Goal: Information Seeking & Learning: Learn about a topic

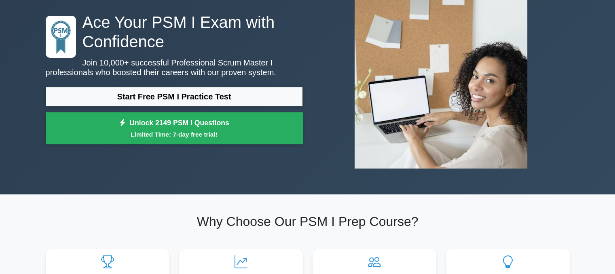
scroll to position [60, 0]
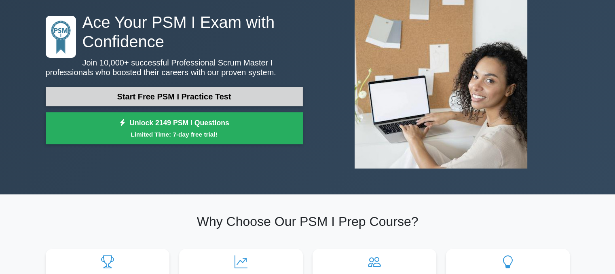
click at [250, 97] on link "Start Free PSM I Practice Test" at bounding box center [174, 96] width 257 height 19
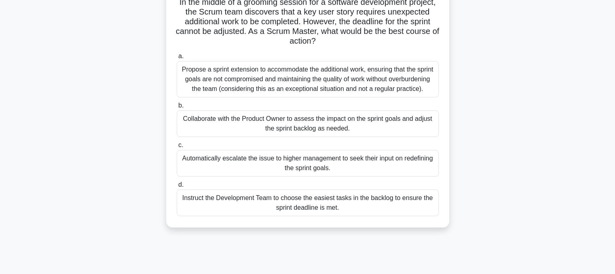
scroll to position [64, 0]
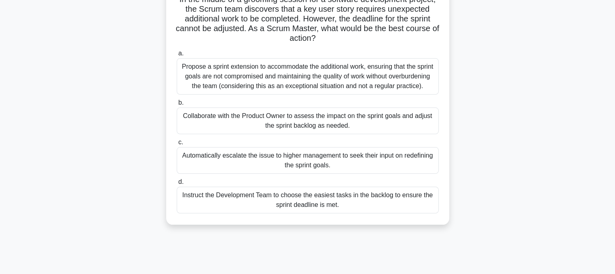
click at [328, 128] on div "Collaborate with the Product Owner to assess the impact on the sprint goals and…" at bounding box center [308, 121] width 262 height 27
click at [177, 106] on input "b. Collaborate with the Product Owner to assess the impact on the sprint goals …" at bounding box center [177, 102] width 0 height 5
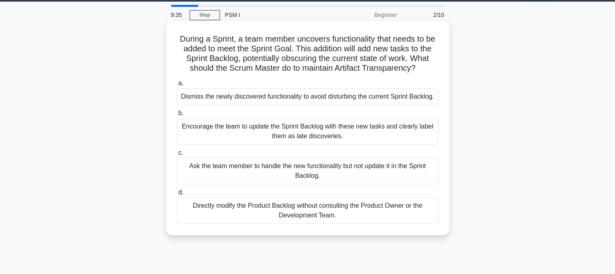
scroll to position [26, 0]
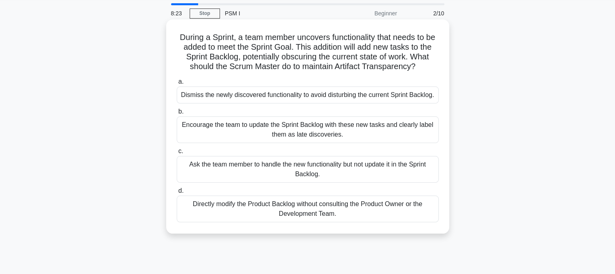
click at [252, 140] on div "Encourage the team to update the Sprint Backlog with these new tasks and clearl…" at bounding box center [308, 129] width 262 height 27
click at [177, 114] on input "b. Encourage the team to update the Sprint Backlog with these new tasks and cle…" at bounding box center [177, 111] width 0 height 5
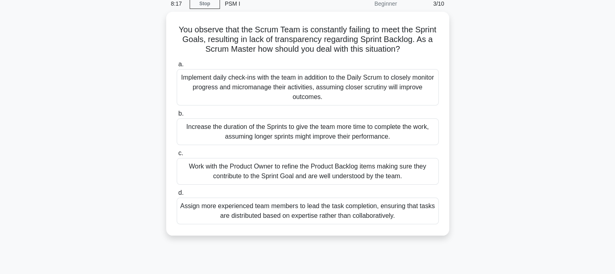
scroll to position [36, 0]
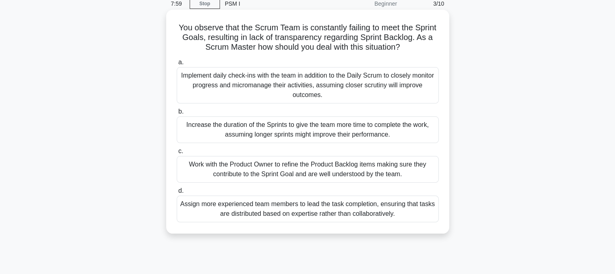
click at [278, 168] on div "Work with the Product Owner to refine the Product Backlog items making sure the…" at bounding box center [308, 169] width 262 height 27
click at [177, 154] on input "c. Work with the Product Owner to refine the Product Backlog items making sure …" at bounding box center [177, 151] width 0 height 5
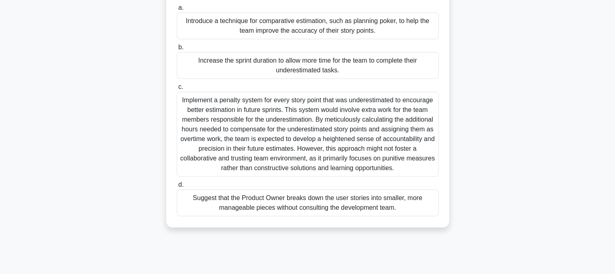
scroll to position [92, 0]
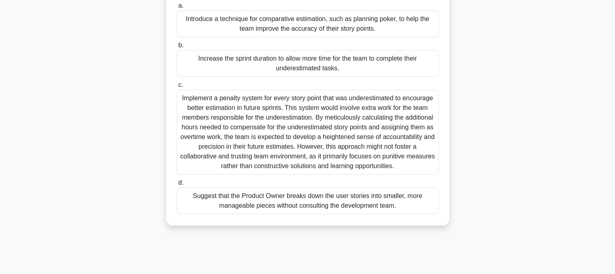
click at [369, 205] on div "Suggest that the Product Owner breaks down the user stories into smaller, more …" at bounding box center [308, 201] width 262 height 27
click at [177, 186] on input "d. Suggest that the Product Owner breaks down the user stories into smaller, mo…" at bounding box center [177, 182] width 0 height 5
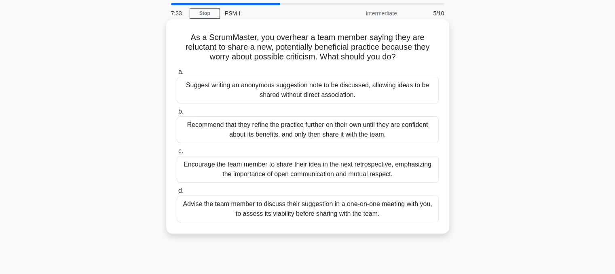
scroll to position [28, 0]
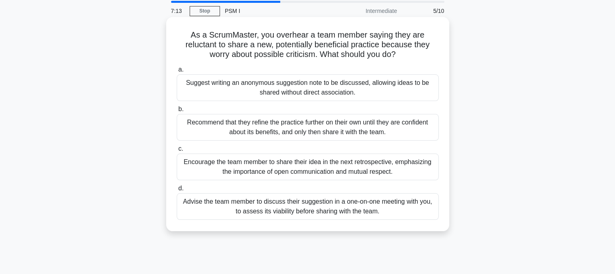
click at [374, 180] on div "Encourage the team member to share their idea in the next retrospective, emphas…" at bounding box center [308, 167] width 262 height 27
click at [177, 152] on input "c. Encourage the team member to share their idea in the next retrospective, emp…" at bounding box center [177, 148] width 0 height 5
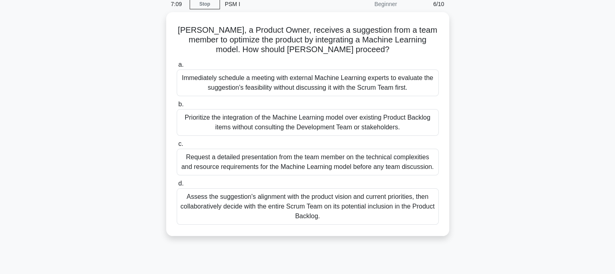
scroll to position [30, 0]
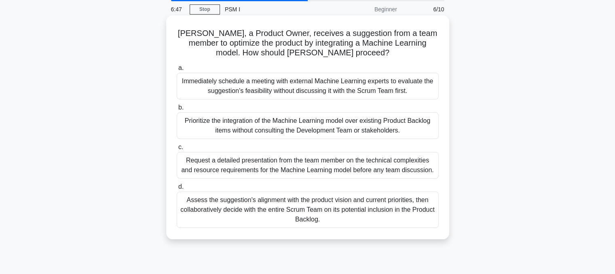
click at [409, 158] on div "Request a detailed presentation from the team member on the technical complexit…" at bounding box center [308, 165] width 262 height 27
click at [177, 150] on input "c. Request a detailed presentation from the team member on the technical comple…" at bounding box center [177, 147] width 0 height 5
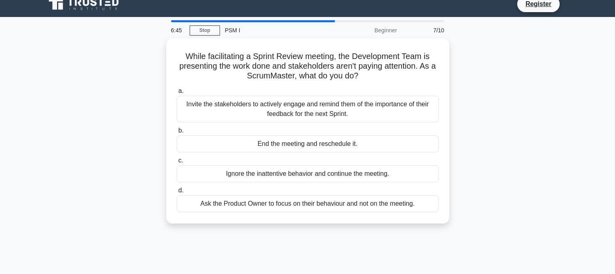
scroll to position [9, 0]
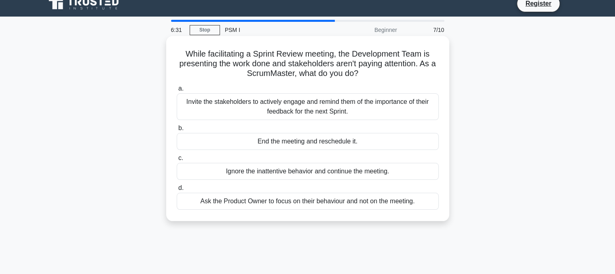
click at [410, 107] on div "Invite the stakeholders to actively engage and remind them of the importance of…" at bounding box center [308, 106] width 262 height 27
click at [177, 91] on input "a. Invite the stakeholders to actively engage and remind them of the importance…" at bounding box center [177, 88] width 0 height 5
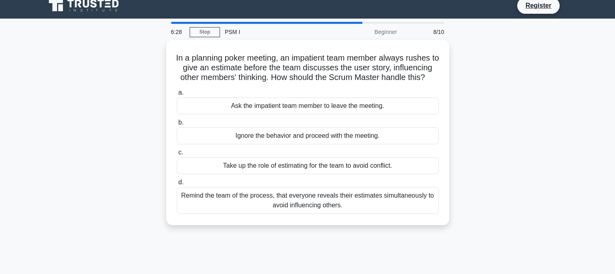
scroll to position [6, 0]
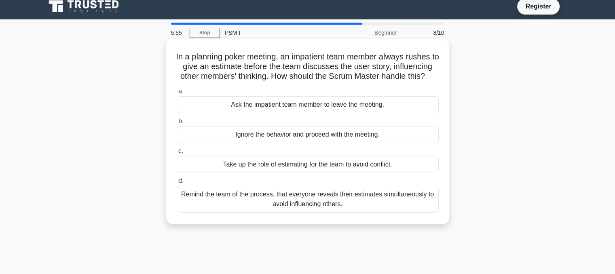
click at [379, 212] on div "Remind the team of the process, that everyone reveals their estimates simultane…" at bounding box center [308, 199] width 262 height 27
click at [177, 184] on input "d. Remind the team of the process, that everyone reveals their estimates simult…" at bounding box center [177, 181] width 0 height 5
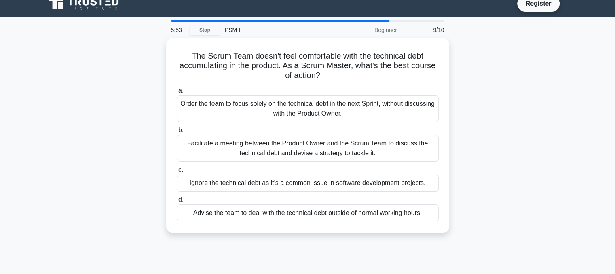
scroll to position [10, 0]
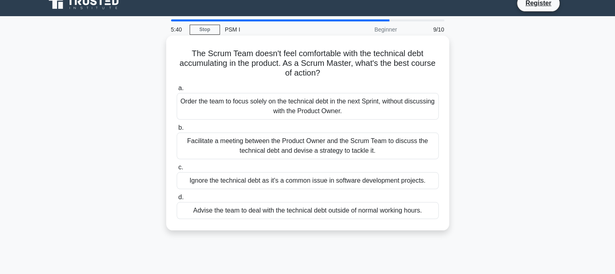
click at [398, 148] on div "Facilitate a meeting between the Product Owner and the Scrum Team to discuss th…" at bounding box center [308, 146] width 262 height 27
click at [177, 131] on input "b. Facilitate a meeting between the Product Owner and the Scrum Team to discuss…" at bounding box center [177, 127] width 0 height 5
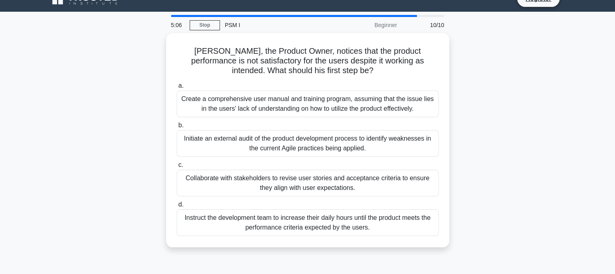
scroll to position [14, 0]
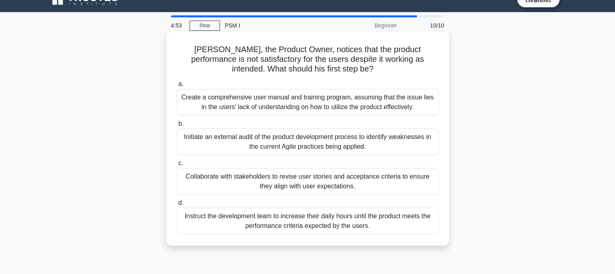
click at [424, 106] on div "Create a comprehensive user manual and training program, assuming that the issu…" at bounding box center [308, 102] width 262 height 27
click at [177, 87] on input "a. Create a comprehensive user manual and training program, assuming that the i…" at bounding box center [177, 84] width 0 height 5
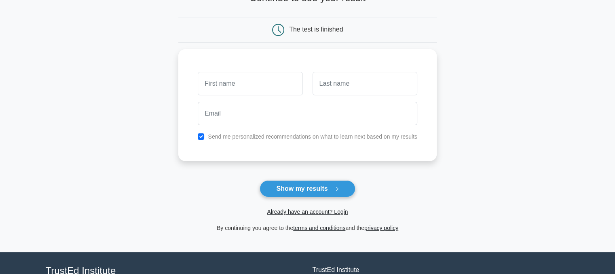
scroll to position [65, 0]
click at [339, 193] on button "Show my results" at bounding box center [307, 188] width 95 height 17
type input "mm"
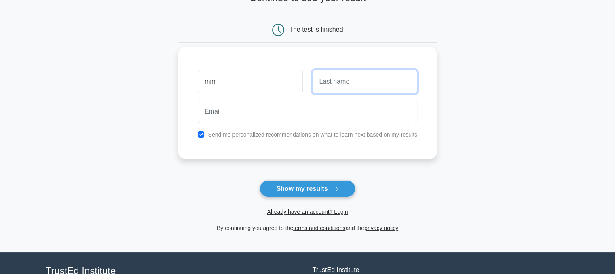
click at [336, 83] on input "text" at bounding box center [365, 81] width 105 height 23
type input "mm"
drag, startPoint x: 305, startPoint y: 125, endPoint x: 302, endPoint y: 110, distance: 14.4
click at [302, 110] on div at bounding box center [307, 112] width 229 height 30
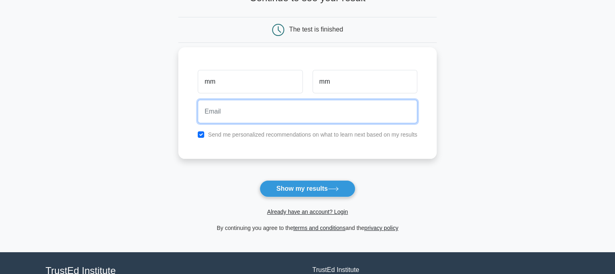
click at [302, 110] on input "email" at bounding box center [308, 111] width 220 height 23
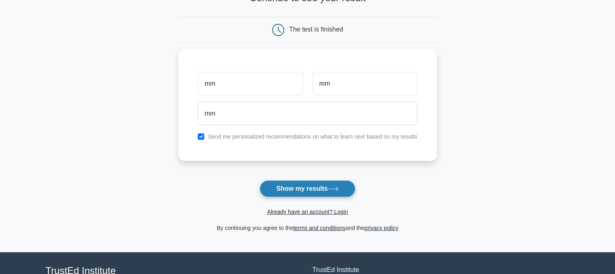
click at [312, 191] on button "Show my results" at bounding box center [307, 188] width 95 height 17
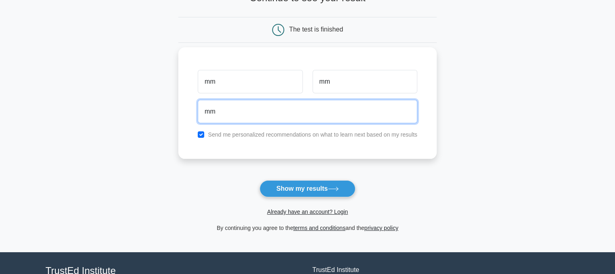
click at [287, 111] on input "mm" at bounding box center [308, 111] width 220 height 23
type input "m"
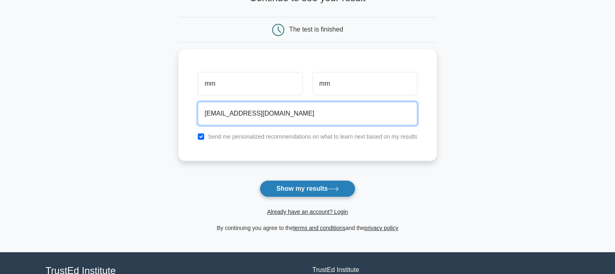
type input "4rtgvnj@gmail.com"
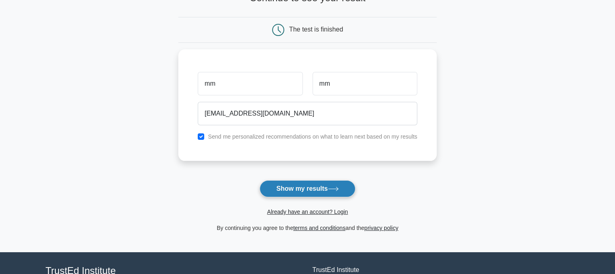
click at [304, 182] on button "Show my results" at bounding box center [307, 188] width 95 height 17
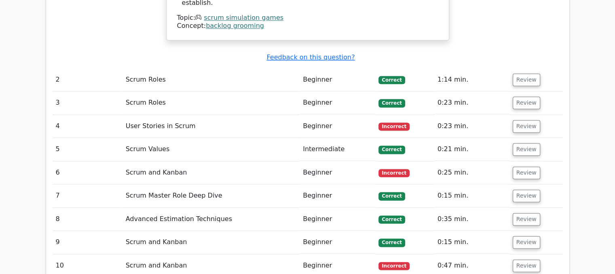
scroll to position [1036, 0]
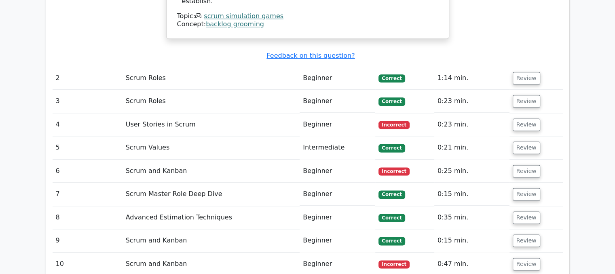
click at [148, 253] on td "Scrum and Kanban" at bounding box center [211, 264] width 177 height 23
click at [514, 258] on button "Review" at bounding box center [527, 264] width 28 height 13
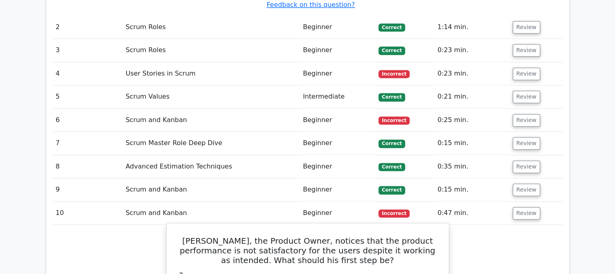
scroll to position [1019, 0]
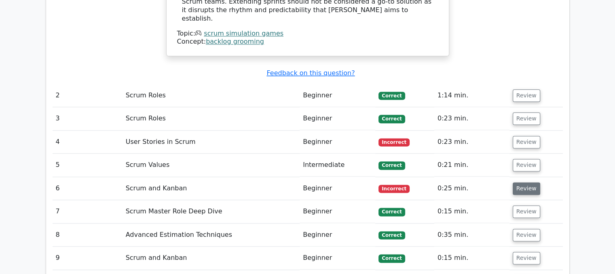
click at [518, 182] on button "Review" at bounding box center [527, 188] width 28 height 13
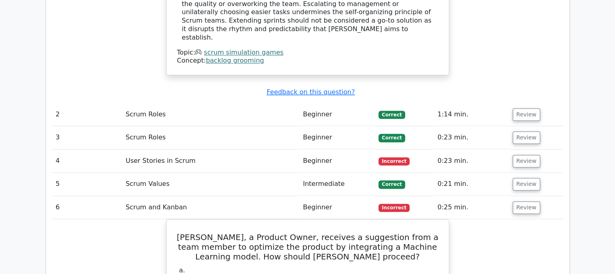
scroll to position [999, 0]
click at [526, 155] on button "Review" at bounding box center [527, 161] width 28 height 13
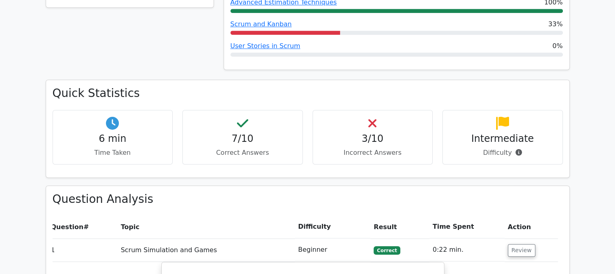
scroll to position [419, 0]
